Goal: Task Accomplishment & Management: Manage account settings

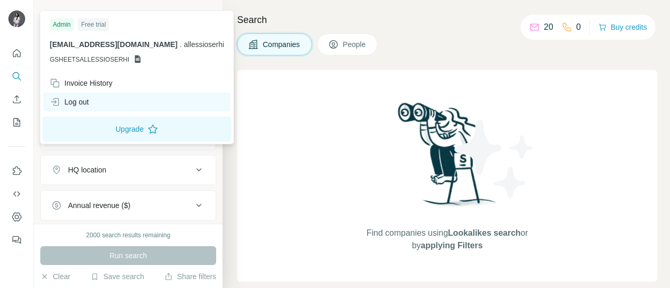
drag, startPoint x: 70, startPoint y: 97, endPoint x: 91, endPoint y: 97, distance: 21.5
click at [71, 98] on div "Log out" at bounding box center [69, 102] width 39 height 10
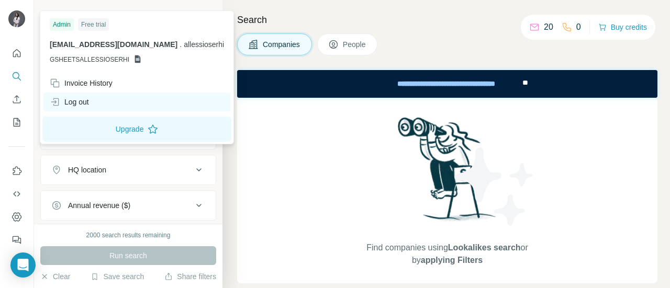
click at [92, 100] on div "Log out" at bounding box center [136, 102] width 187 height 19
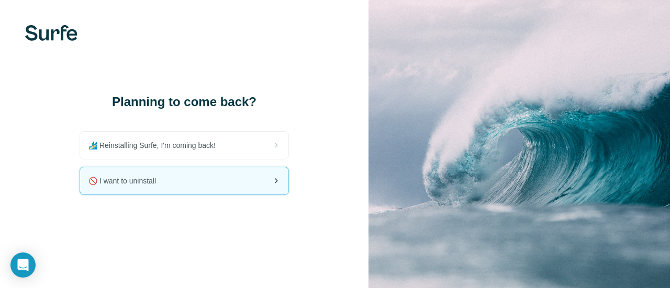
click at [171, 178] on div "🚫 I want to uninstall" at bounding box center [184, 180] width 208 height 27
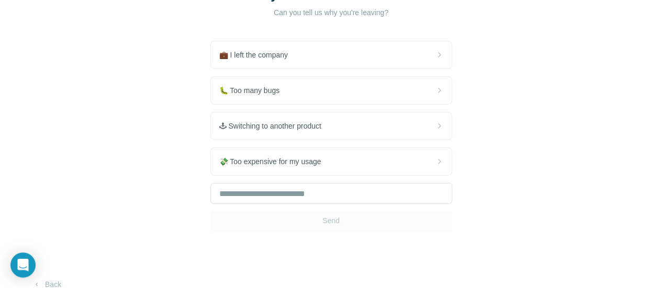
scroll to position [122, 0]
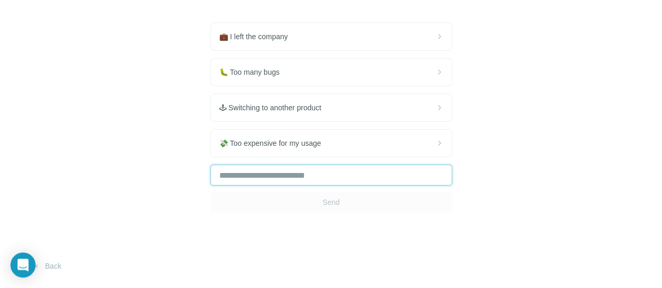
click at [210, 178] on input "text" at bounding box center [331, 175] width 242 height 21
type input "*"
type input "**"
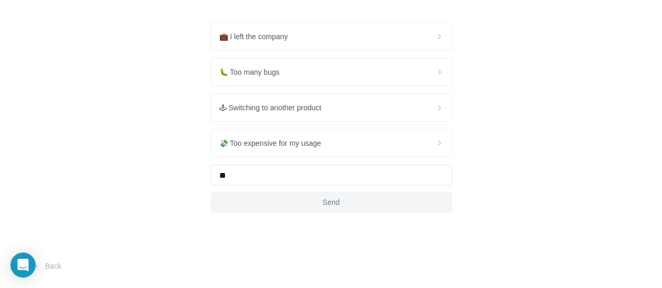
click at [210, 198] on button "Send" at bounding box center [331, 202] width 242 height 21
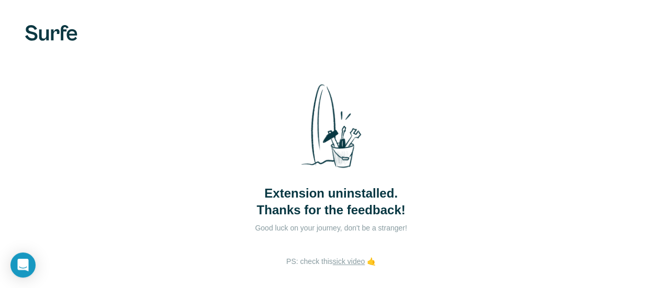
scroll to position [53, 0]
